Goal: Check status: Check status

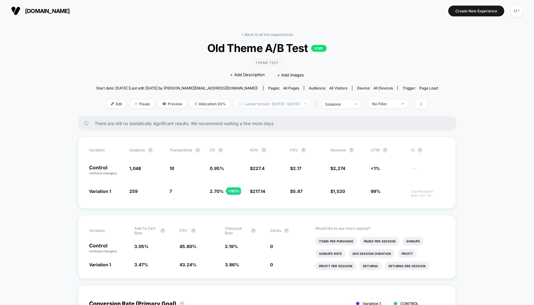
click at [292, 103] on span "Latest Version: Sep 21, 2025 - Sep 21, 2025" at bounding box center [272, 104] width 77 height 8
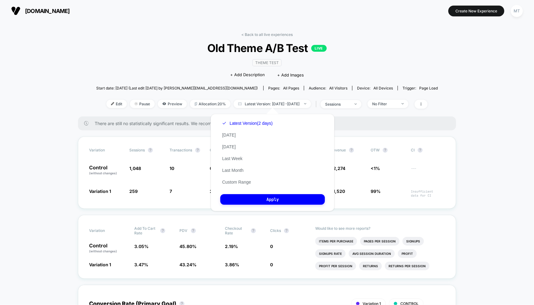
click at [236, 186] on div "Latest Version (2 days) Today Yesterday Last Week Last Month Custom Range" at bounding box center [247, 152] width 54 height 71
click at [236, 179] on div "Latest Version (2 days) Today Yesterday Last Week Last Month Custom Range" at bounding box center [247, 152] width 54 height 71
click at [237, 182] on button "Custom Range" at bounding box center [236, 182] width 33 height 6
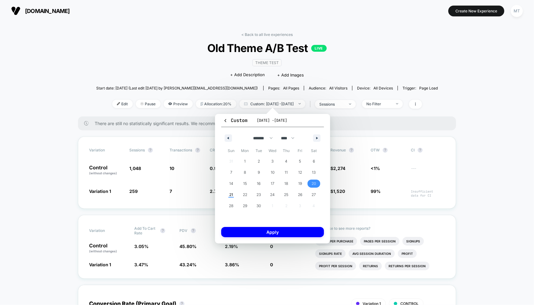
click at [316, 183] on span "20" at bounding box center [314, 183] width 4 height 11
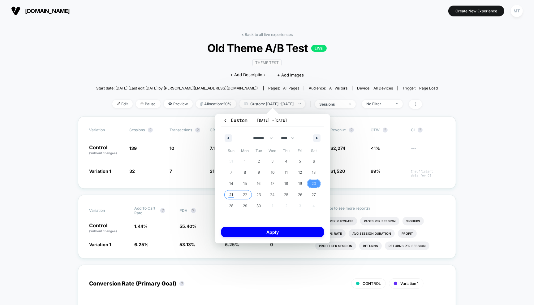
click at [249, 194] on span "22" at bounding box center [245, 195] width 14 height 8
click at [266, 232] on button "Apply" at bounding box center [272, 232] width 103 height 10
